Goal: Navigation & Orientation: Find specific page/section

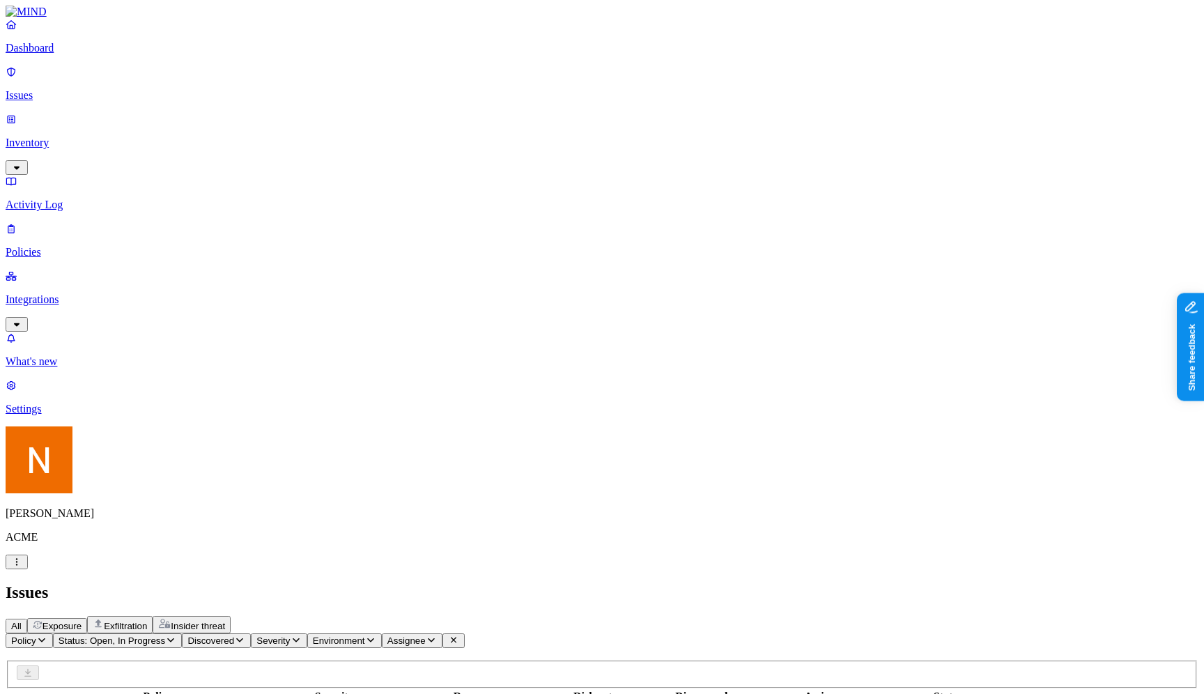
click at [78, 119] on link "Inventory" at bounding box center [602, 143] width 1193 height 60
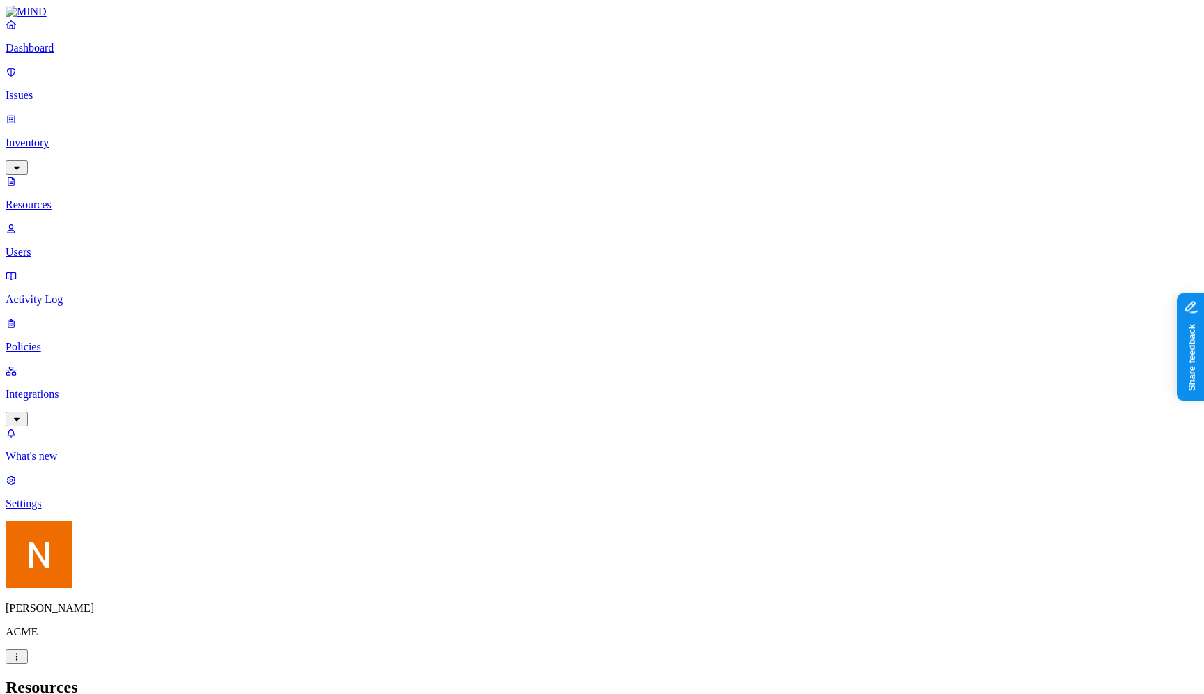
click at [82, 246] on p "Users" at bounding box center [602, 252] width 1193 height 13
click at [78, 317] on link "Policies" at bounding box center [602, 335] width 1193 height 36
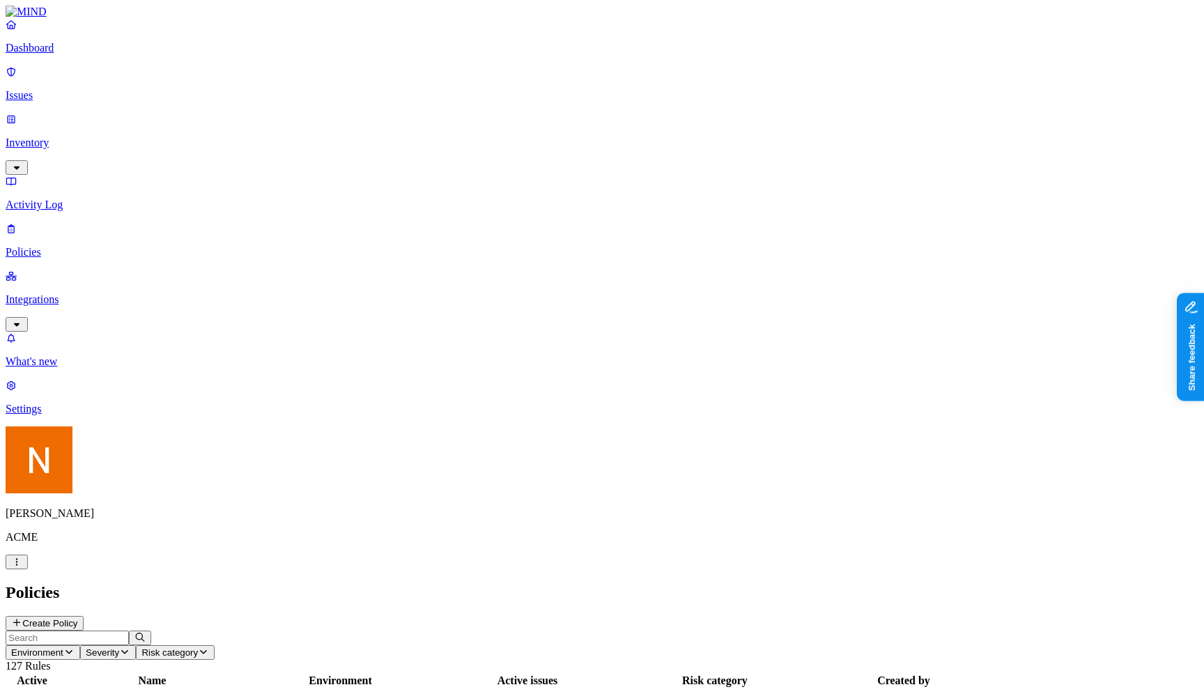
click at [93, 89] on p "Issues" at bounding box center [602, 95] width 1193 height 13
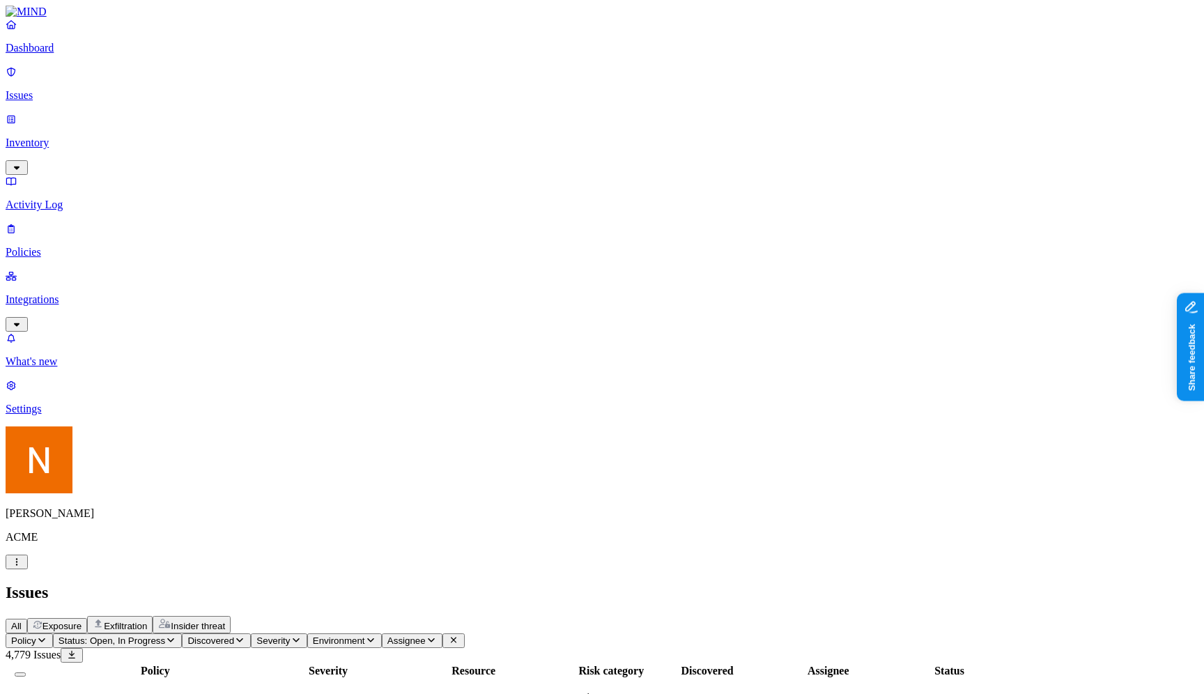
click at [91, 137] on p "Inventory" at bounding box center [602, 143] width 1193 height 13
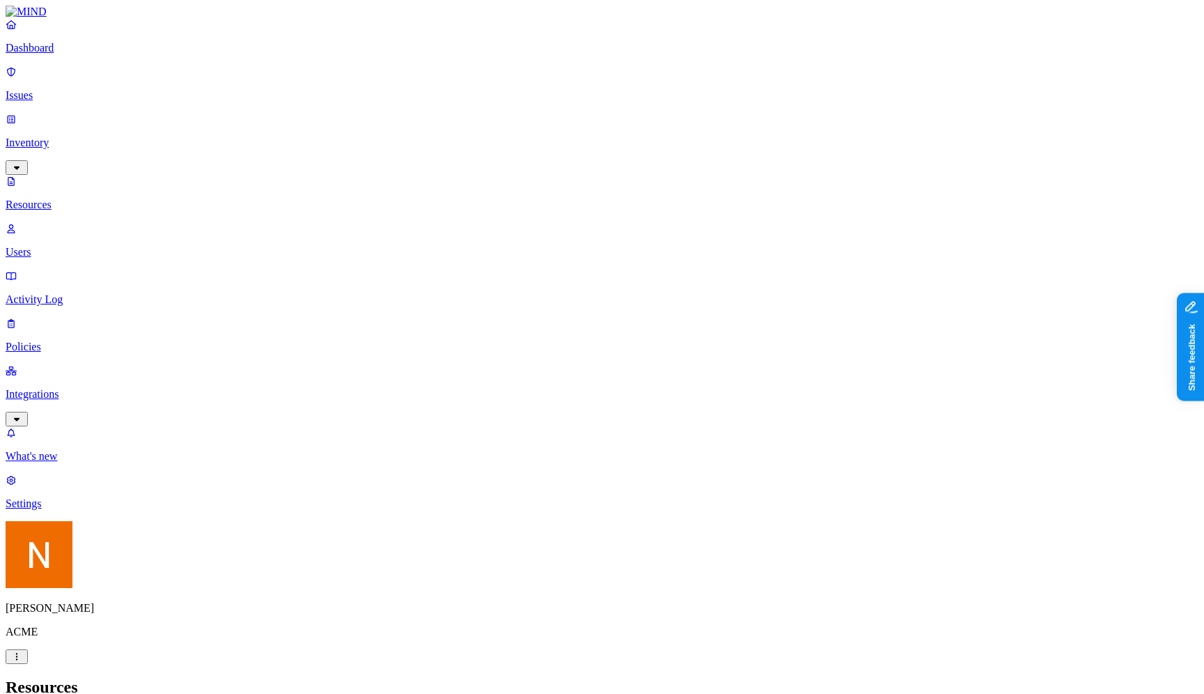
scroll to position [28, 0]
